Goal: Transaction & Acquisition: Purchase product/service

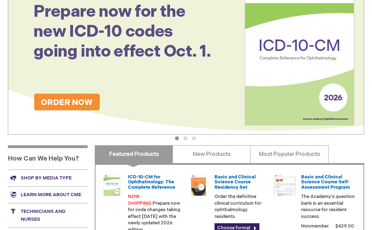
scroll to position [250, 0]
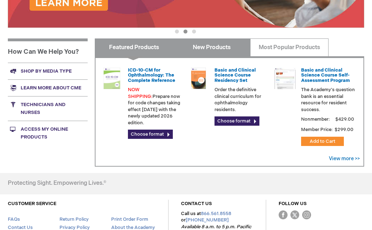
click at [221, 51] on link "New Products" at bounding box center [212, 48] width 78 height 18
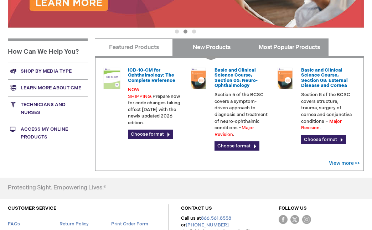
click at [282, 54] on link "Most Popular Products" at bounding box center [289, 48] width 78 height 18
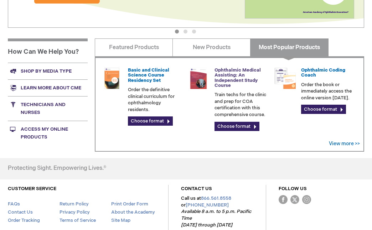
click at [225, 78] on link "Ophthalmic Medical Assisting: An Independent Study Course" at bounding box center [238, 77] width 46 height 21
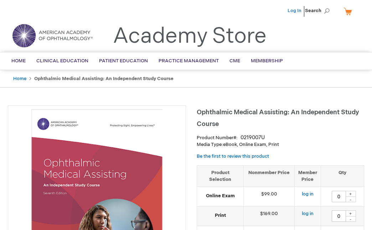
click at [300, 10] on link "Log In" at bounding box center [295, 11] width 14 height 6
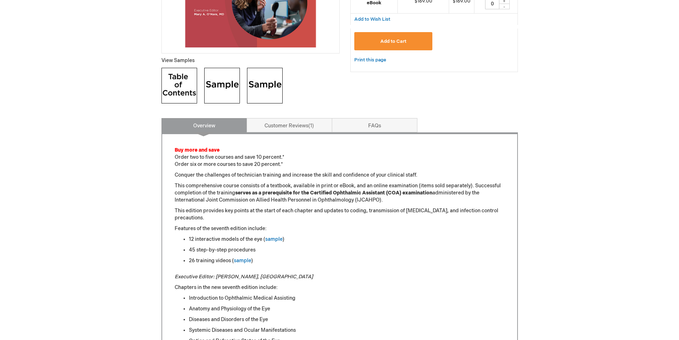
scroll to position [250, 0]
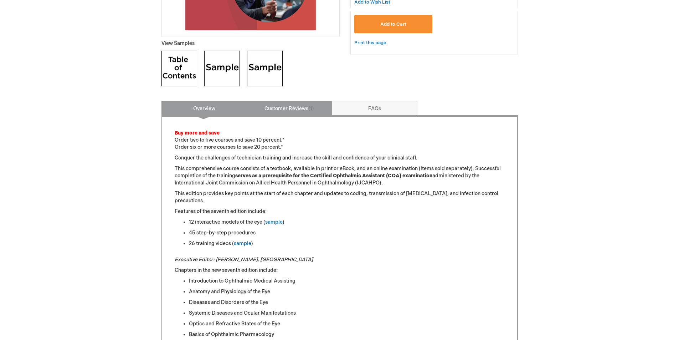
click at [297, 114] on link "Customer Reviews 1" at bounding box center [290, 108] width 86 height 14
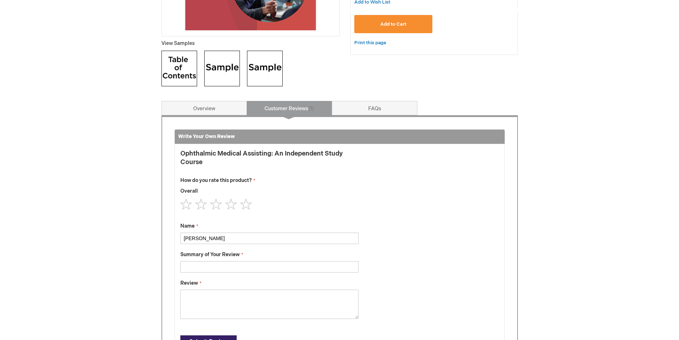
scroll to position [350, 0]
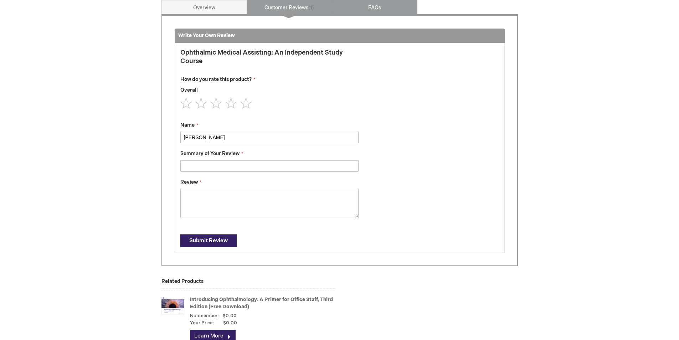
click at [371, 7] on link "FAQs" at bounding box center [375, 7] width 86 height 14
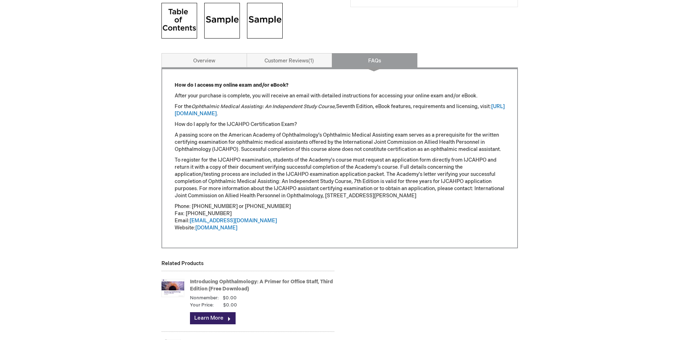
scroll to position [279, 0]
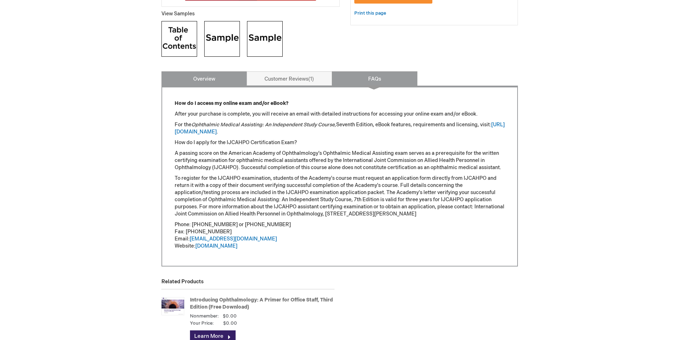
click at [216, 83] on link "Overview" at bounding box center [205, 78] width 86 height 14
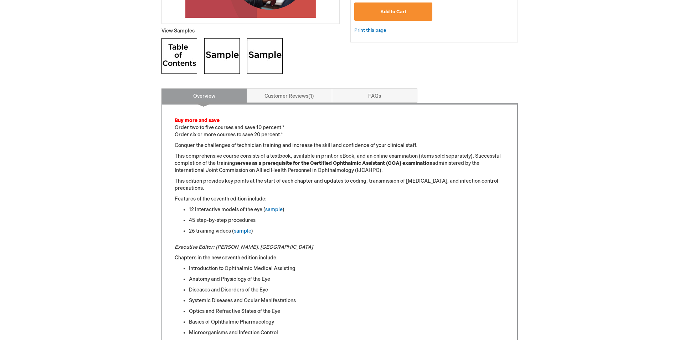
scroll to position [243, 0]
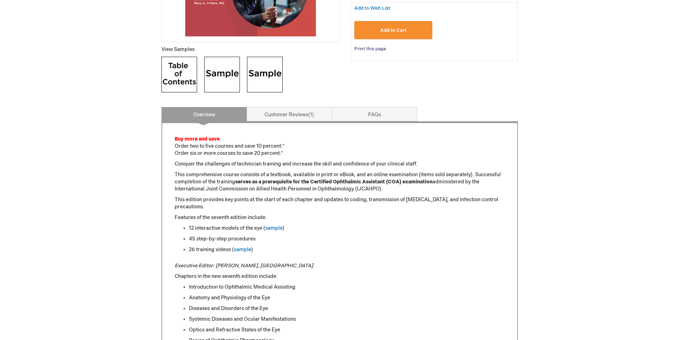
click at [369, 47] on link "Print this page" at bounding box center [370, 49] width 32 height 9
click at [240, 251] on link "sample" at bounding box center [242, 249] width 17 height 6
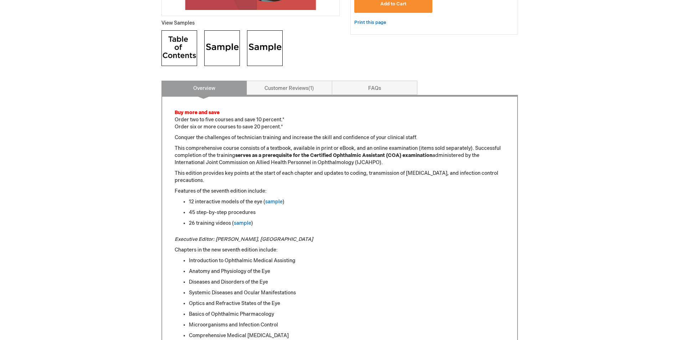
scroll to position [285, 0]
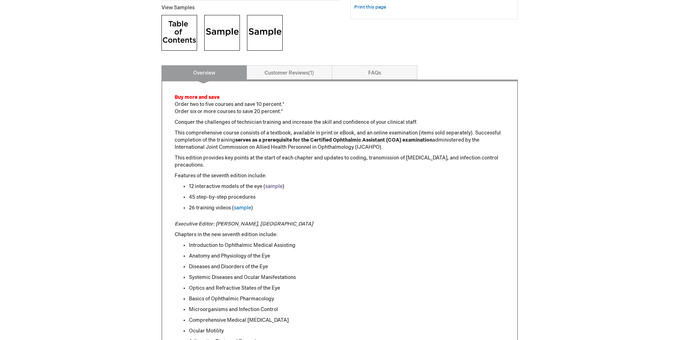
click at [275, 186] on link "sample" at bounding box center [273, 186] width 17 height 6
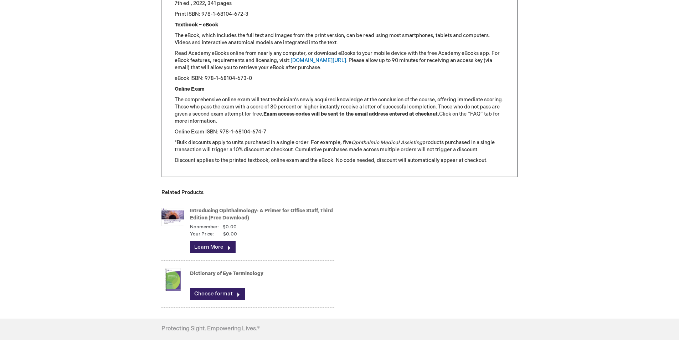
scroll to position [891, 0]
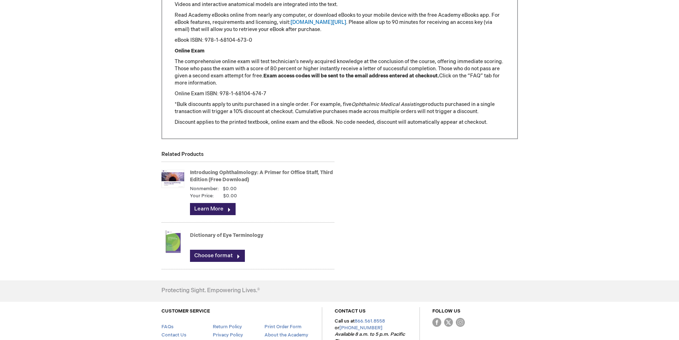
click at [282, 173] on link "Introducing Ophthalmology: A Primer for Office Staff, Third Edition (Free Downl…" at bounding box center [261, 175] width 143 height 13
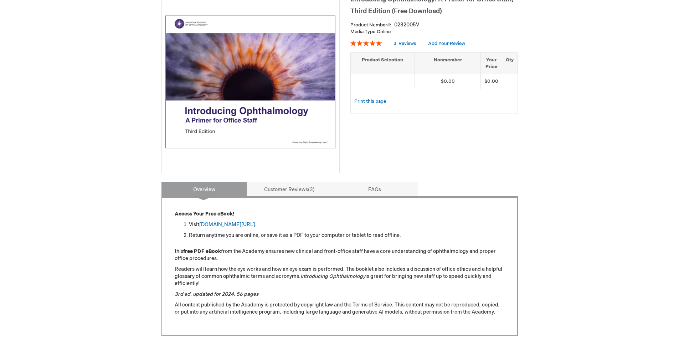
scroll to position [107, 0]
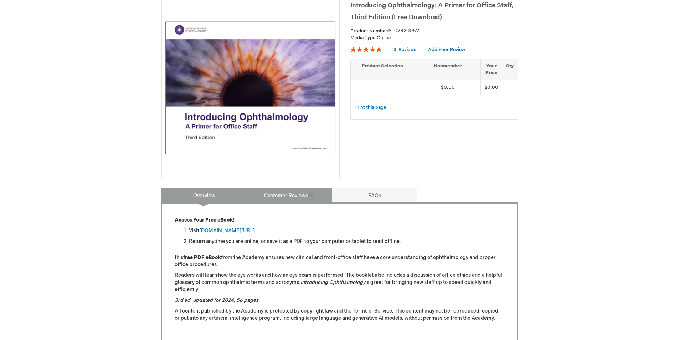
click at [272, 192] on link "Customer Reviews 3" at bounding box center [290, 195] width 86 height 14
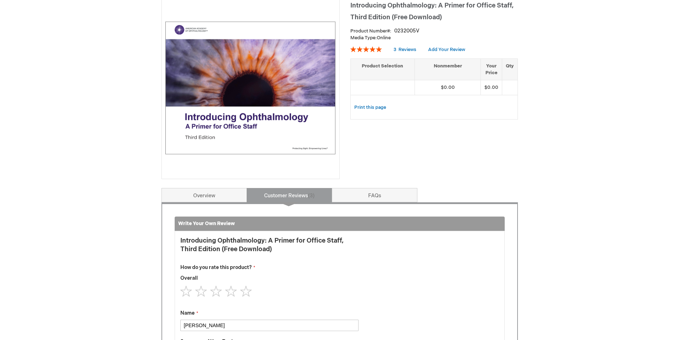
scroll to position [295, 0]
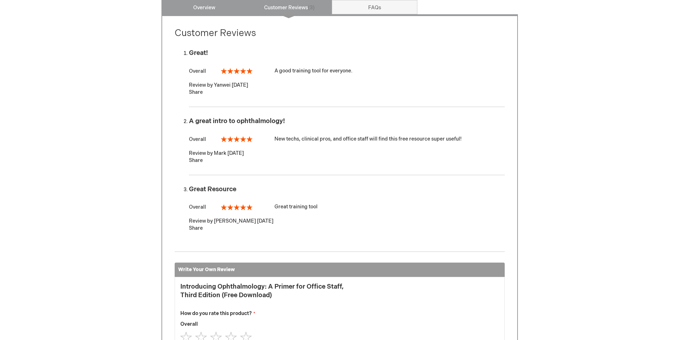
click at [202, 7] on link "Overview" at bounding box center [205, 7] width 86 height 14
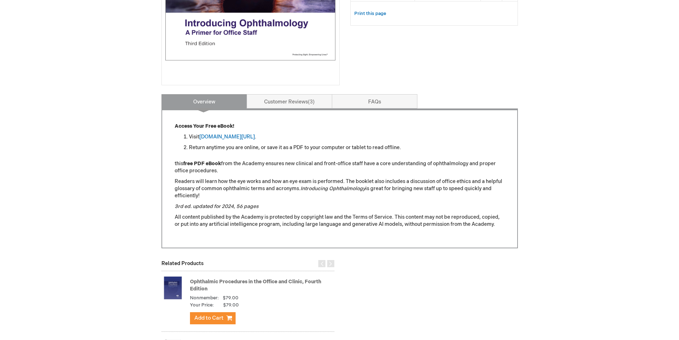
scroll to position [188, 0]
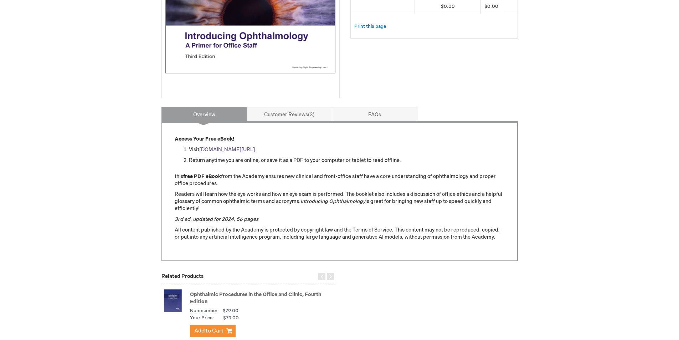
click at [251, 148] on link "aao.org/introducing_ophthalmology" at bounding box center [227, 150] width 56 height 6
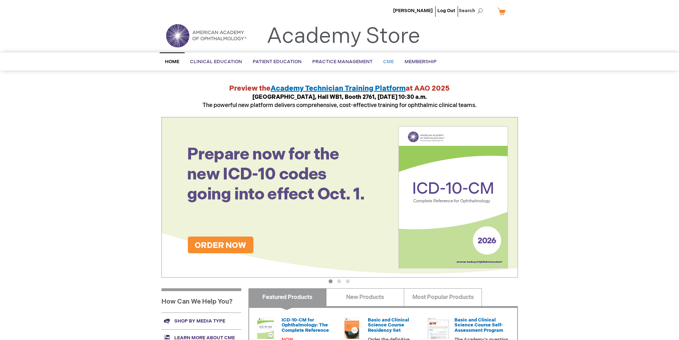
click at [384, 61] on span "CME" at bounding box center [388, 62] width 11 height 6
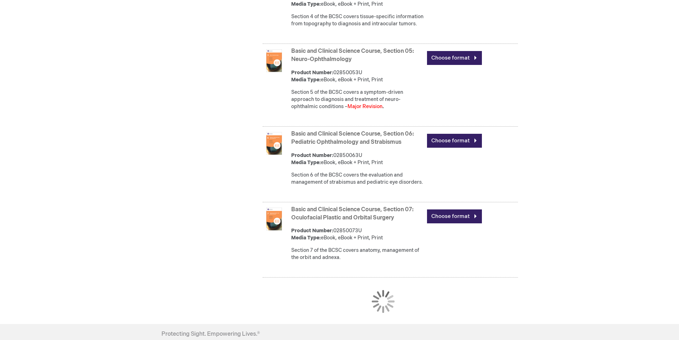
scroll to position [713, 0]
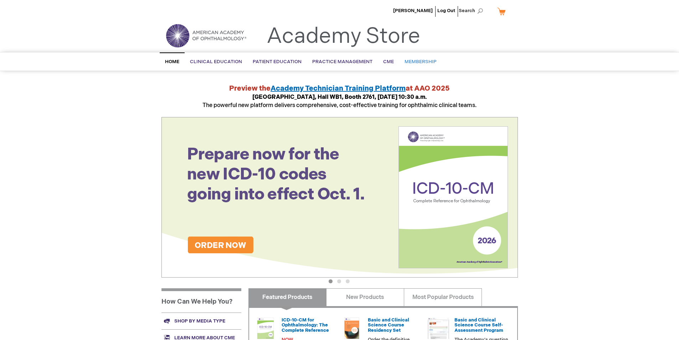
click at [407, 62] on span "Membership" at bounding box center [421, 62] width 32 height 6
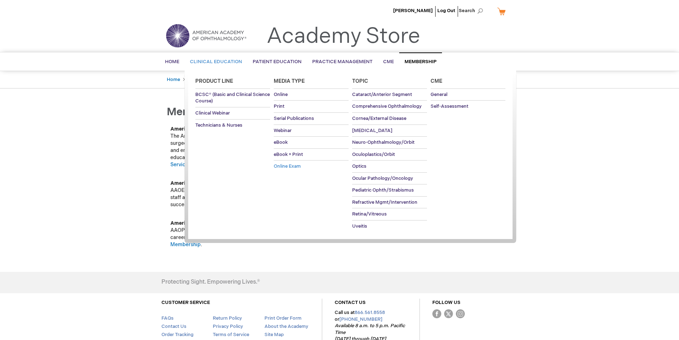
click at [285, 168] on span "Online Exam" at bounding box center [287, 166] width 27 height 6
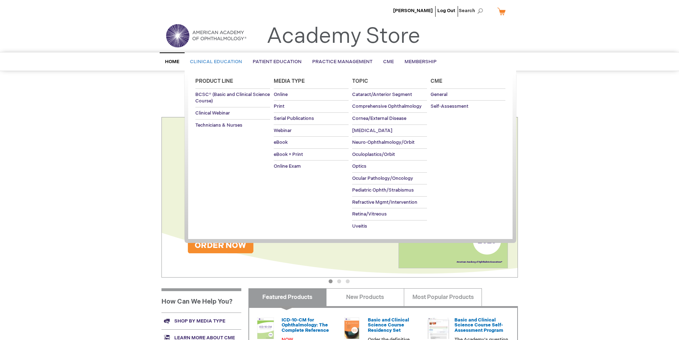
click at [224, 62] on span "Clinical Education" at bounding box center [216, 62] width 52 height 6
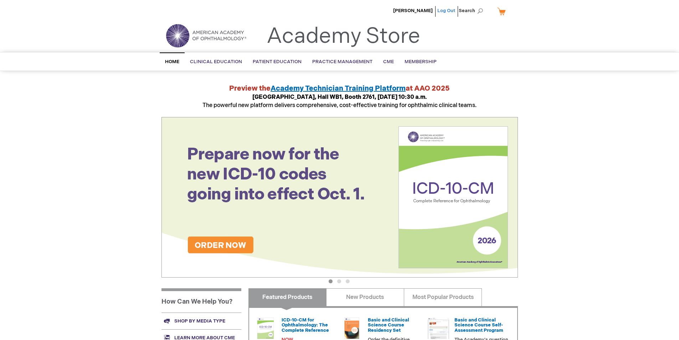
click at [450, 10] on link "Log Out" at bounding box center [446, 11] width 18 height 6
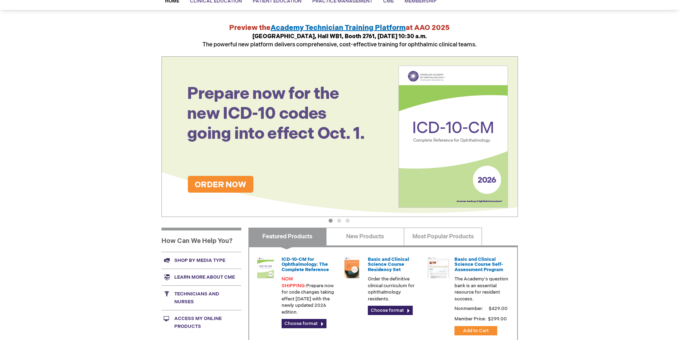
scroll to position [178, 0]
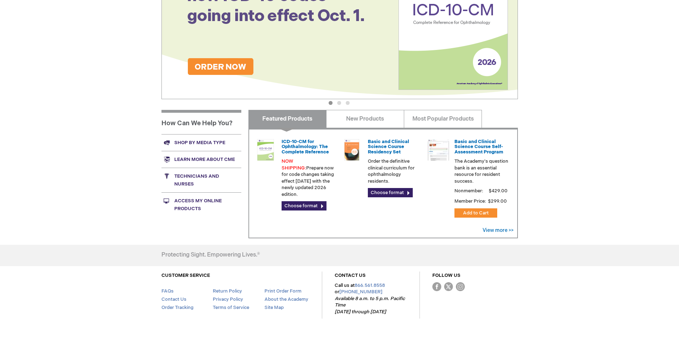
click at [198, 181] on link "Technicians and nurses" at bounding box center [202, 180] width 80 height 25
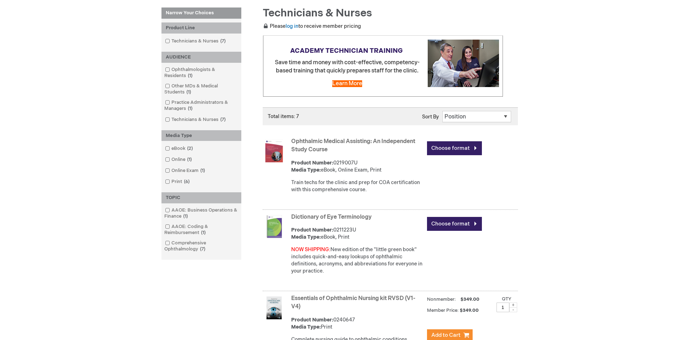
scroll to position [71, 0]
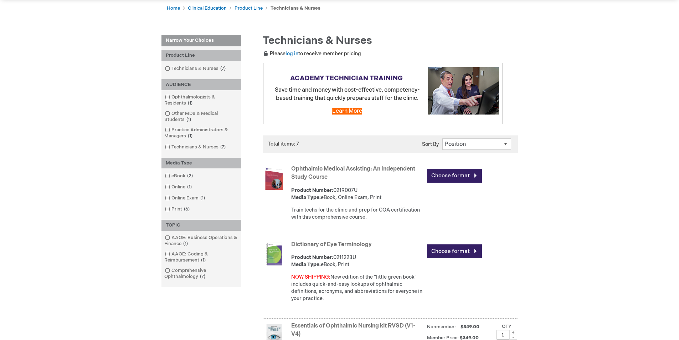
click at [348, 169] on link "Ophthalmic Medical Assisting: An Independent Study Course" at bounding box center [353, 172] width 124 height 15
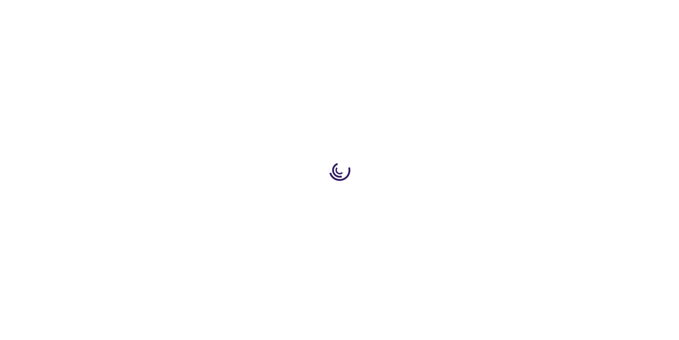
type input "0"
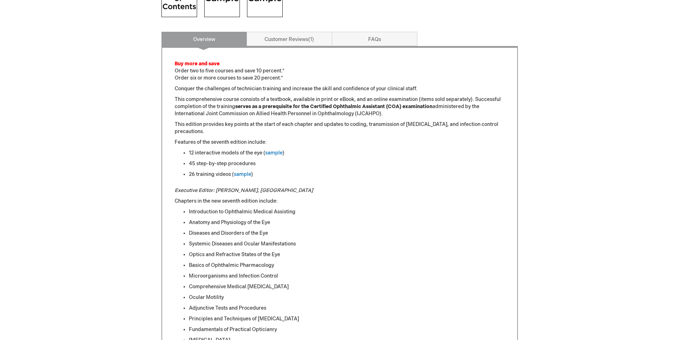
scroll to position [321, 0]
click at [275, 152] on link "sample" at bounding box center [273, 151] width 17 height 6
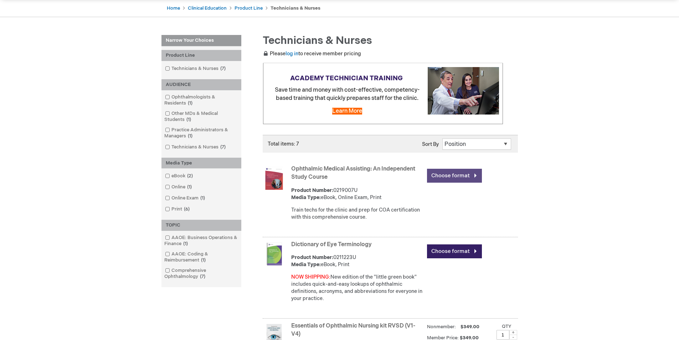
click at [460, 174] on link "Choose format" at bounding box center [454, 176] width 55 height 14
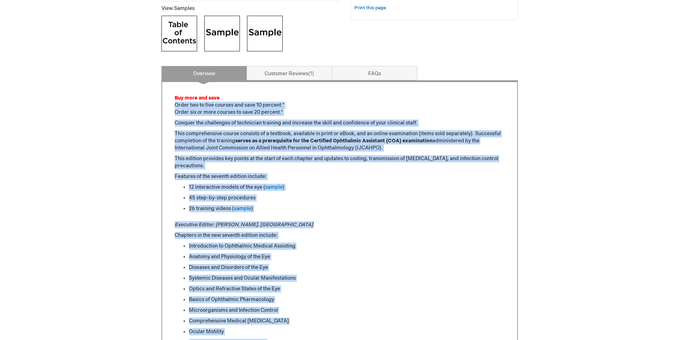
scroll to position [250, 0]
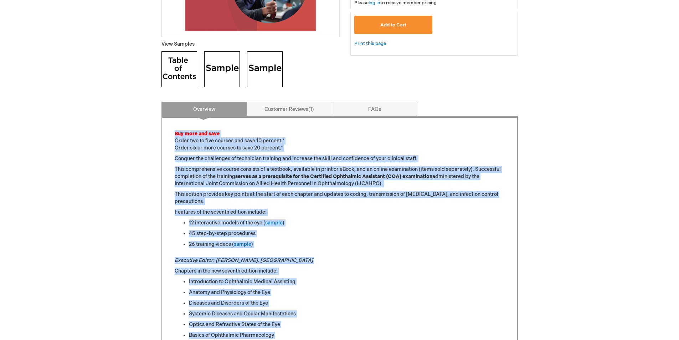
drag, startPoint x: 498, startPoint y: 196, endPoint x: 171, endPoint y: 133, distance: 333.0
click at [493, 272] on p "Chapters in the new seventh edition include:" at bounding box center [340, 270] width 330 height 7
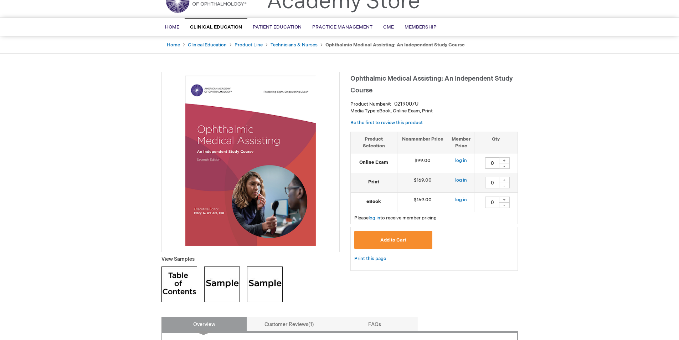
scroll to position [0, 0]
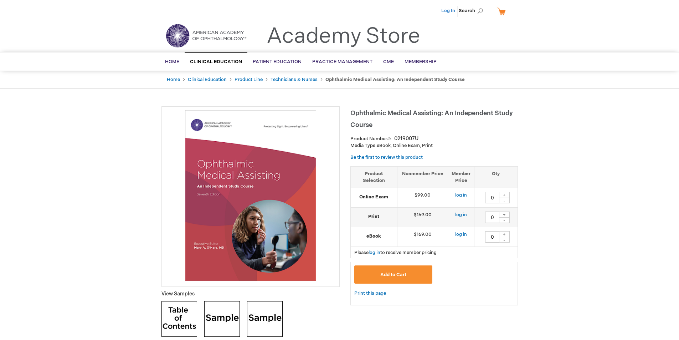
click at [450, 10] on link "Log In" at bounding box center [448, 11] width 14 height 6
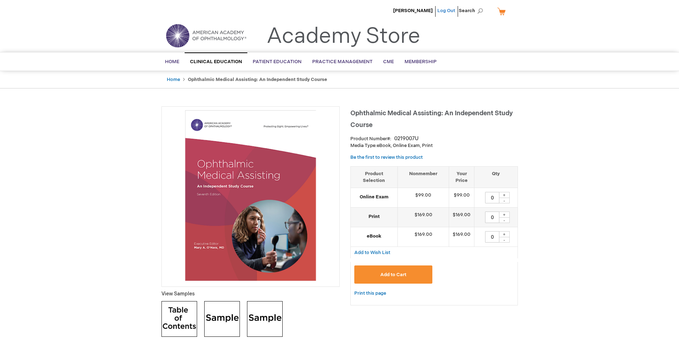
click at [450, 8] on link "Log Out" at bounding box center [446, 11] width 18 height 6
